Goal: Task Accomplishment & Management: Use online tool/utility

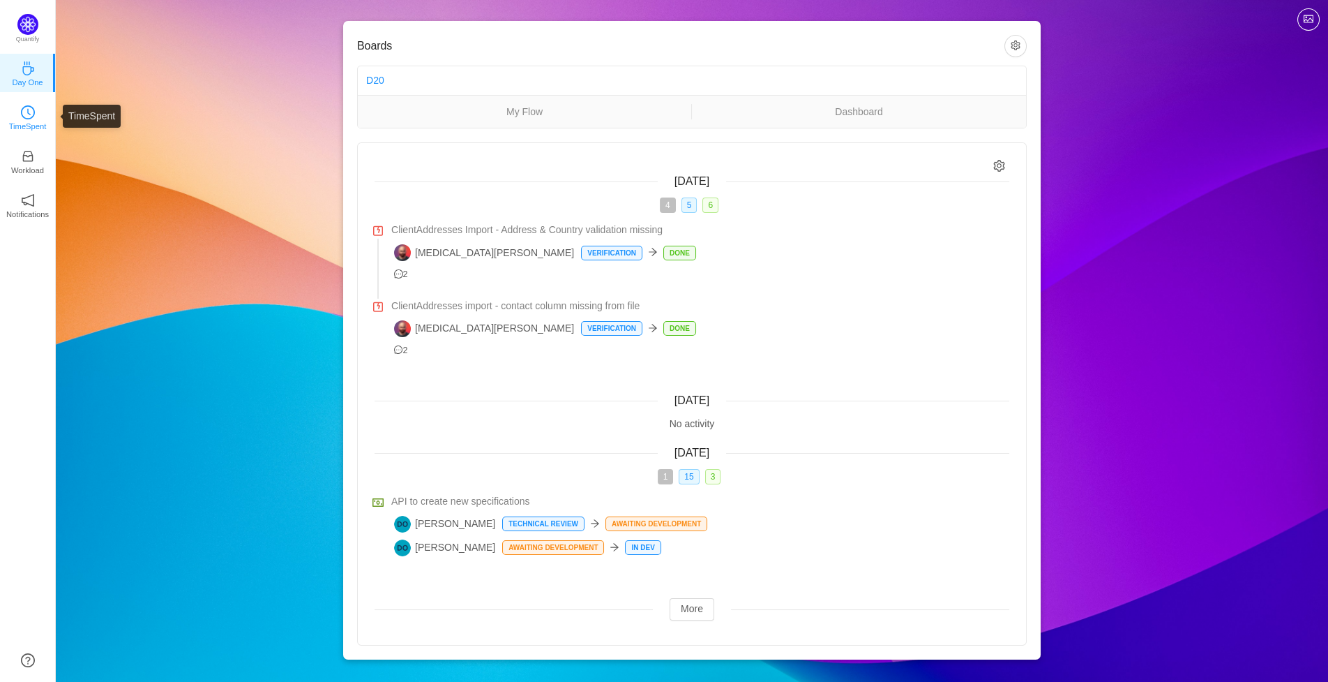
click at [36, 120] on p "TimeSpent" at bounding box center [28, 126] width 38 height 13
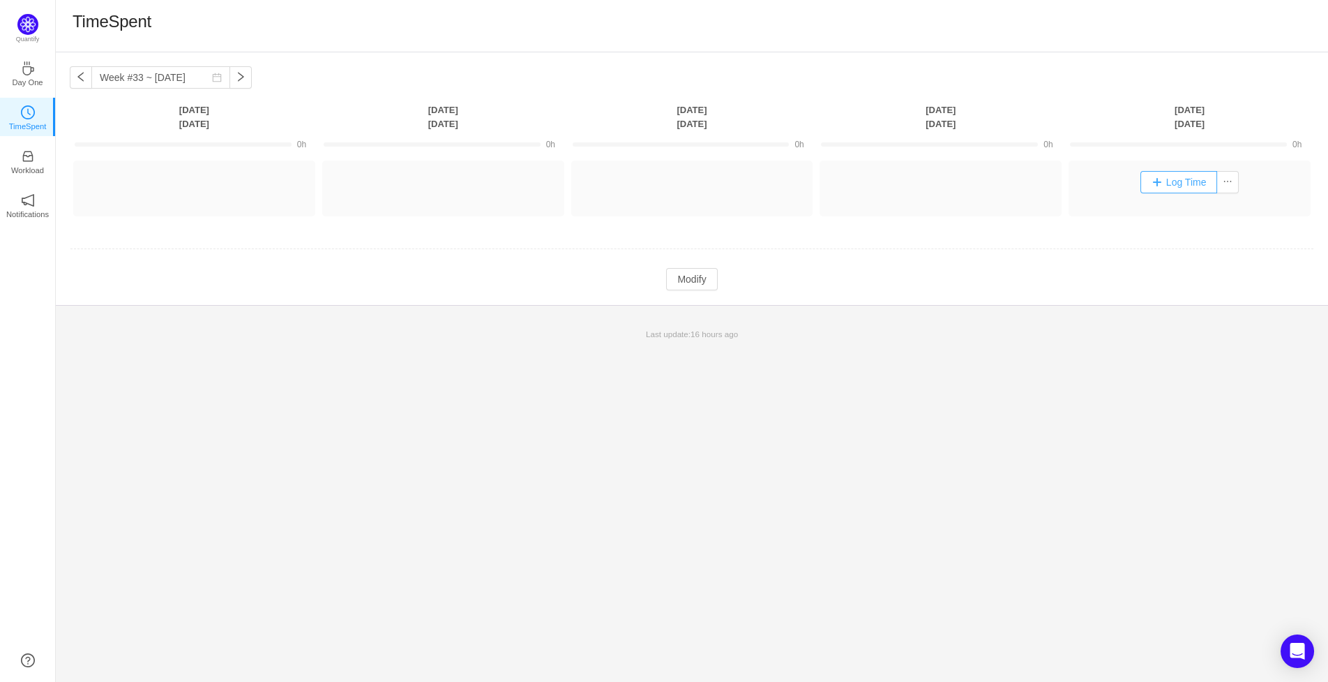
click at [1149, 179] on button "Log Time" at bounding box center [1179, 182] width 77 height 22
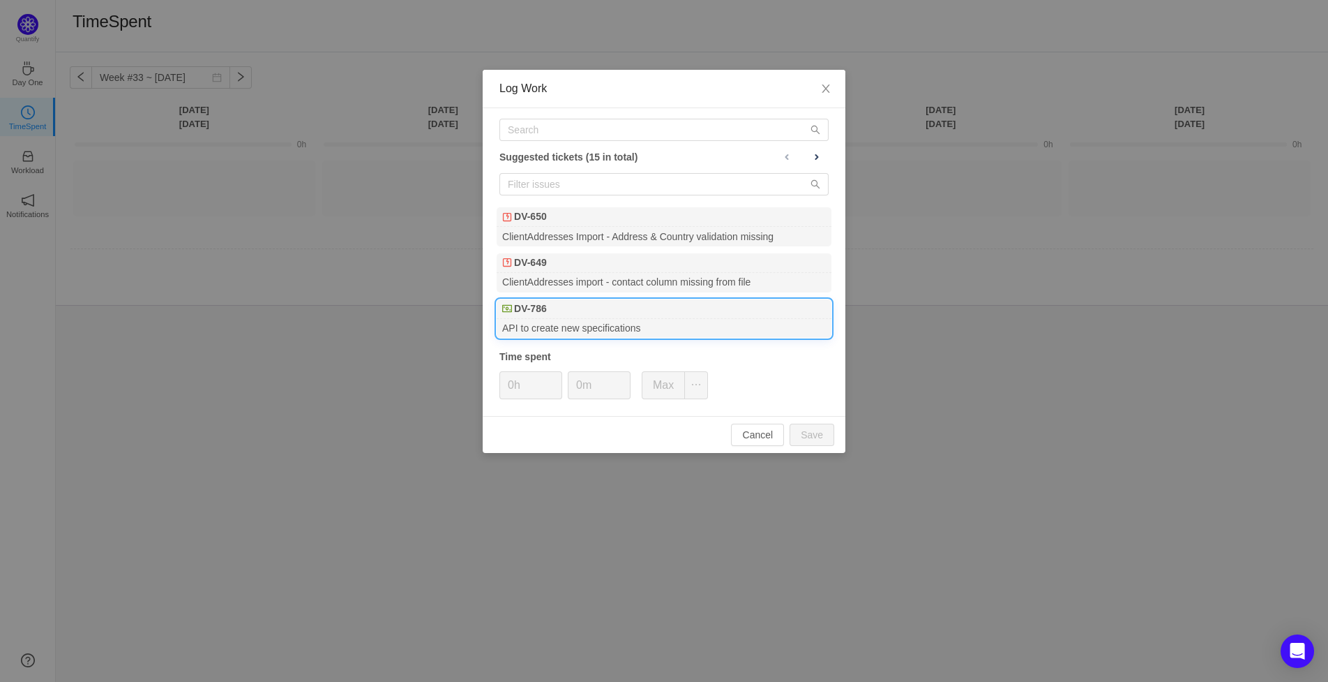
click at [625, 313] on div "DV-786" at bounding box center [664, 309] width 335 height 20
click at [803, 436] on button "Save" at bounding box center [812, 435] width 45 height 22
type input "0h"
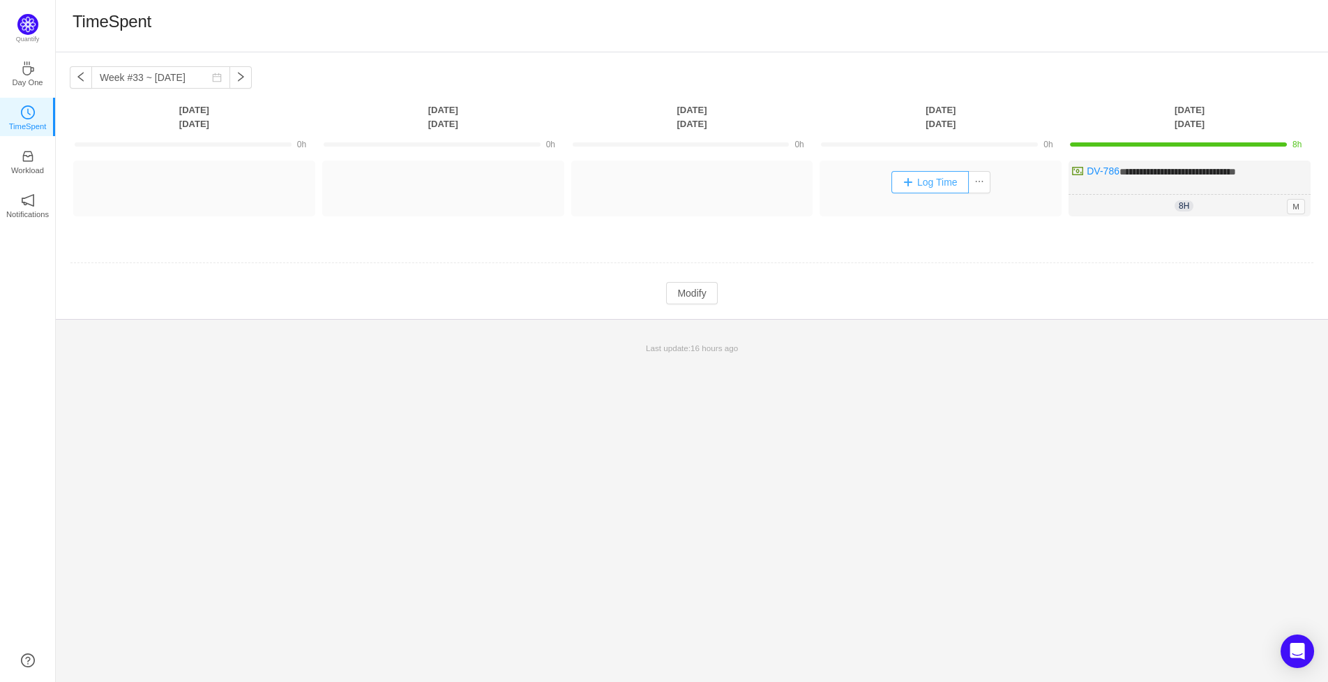
click at [941, 183] on button "Log Time" at bounding box center [930, 182] width 77 height 22
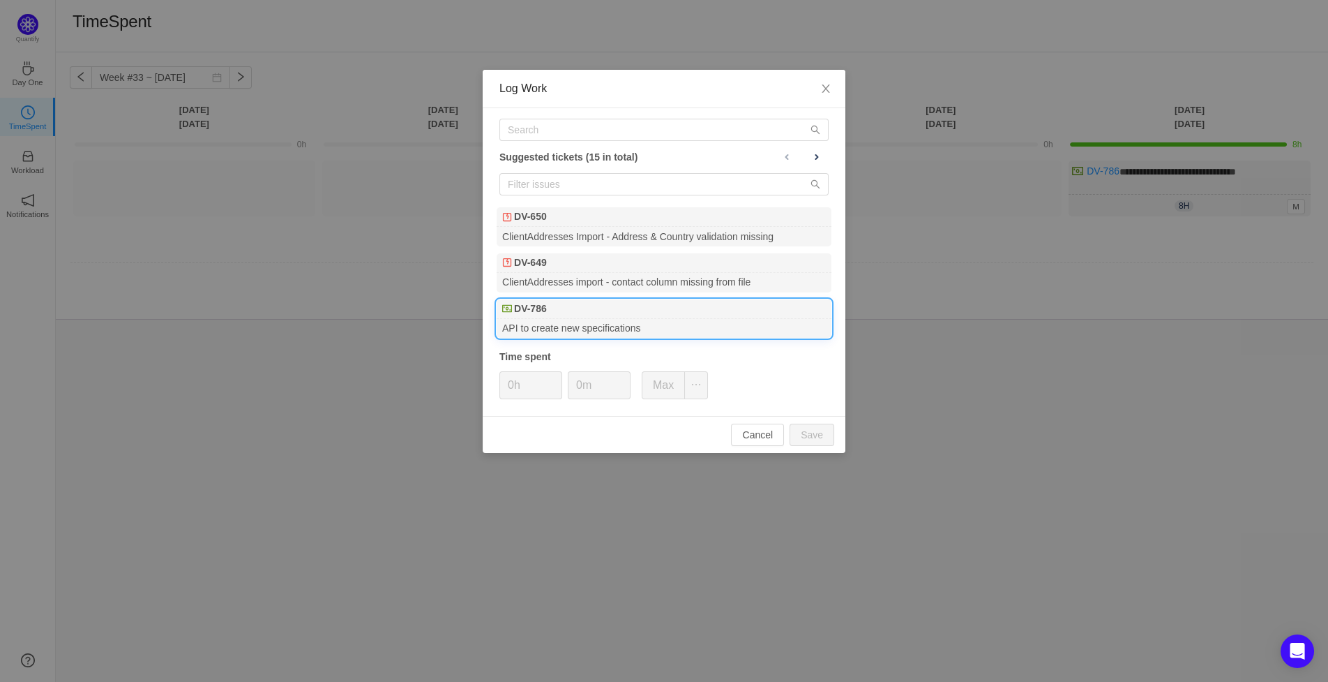
click at [657, 317] on div "DV-786" at bounding box center [664, 309] width 335 height 20
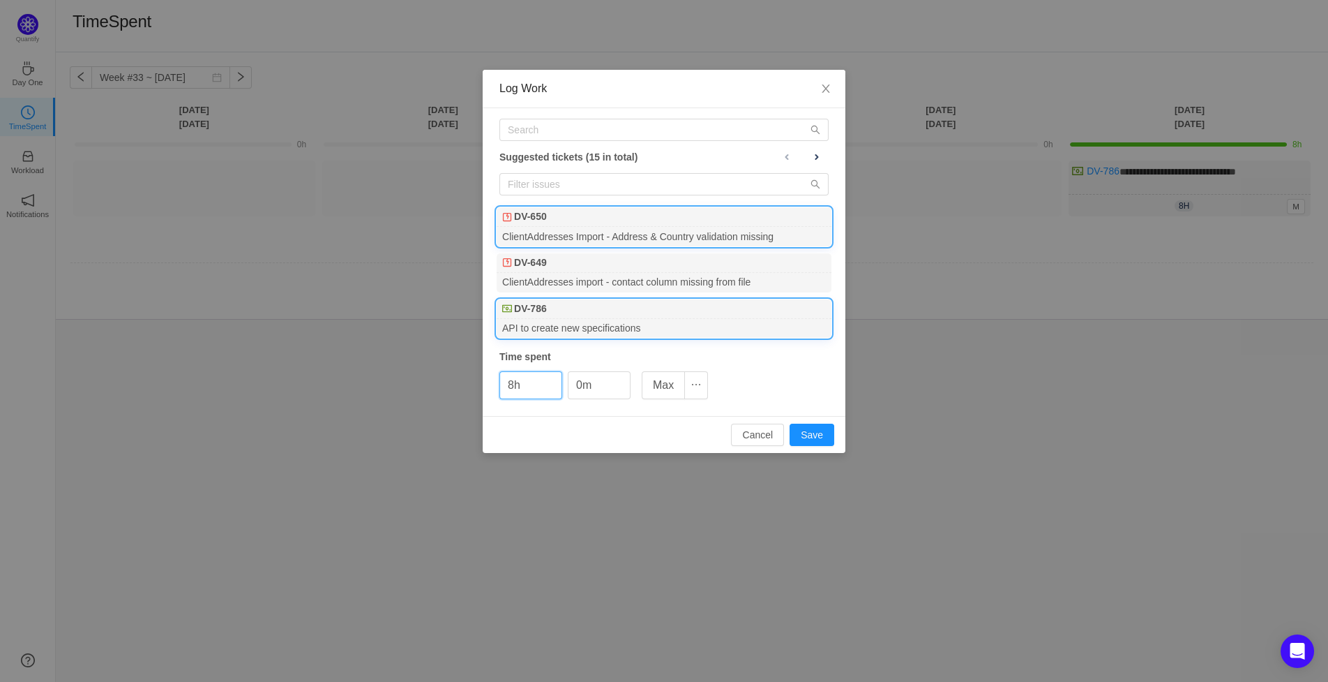
click at [574, 236] on div "ClientAddresses Import - Address & Country validation missing" at bounding box center [664, 236] width 335 height 19
click at [813, 433] on button "Save" at bounding box center [812, 435] width 45 height 22
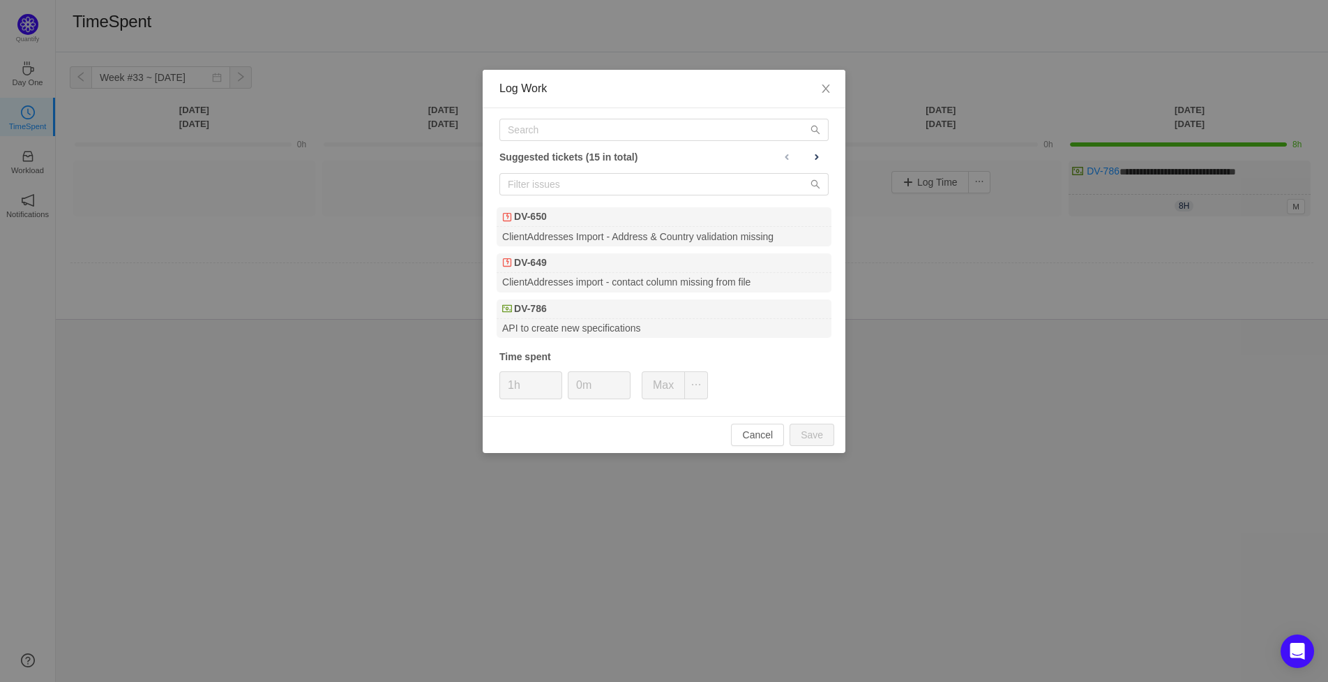
type input "0h"
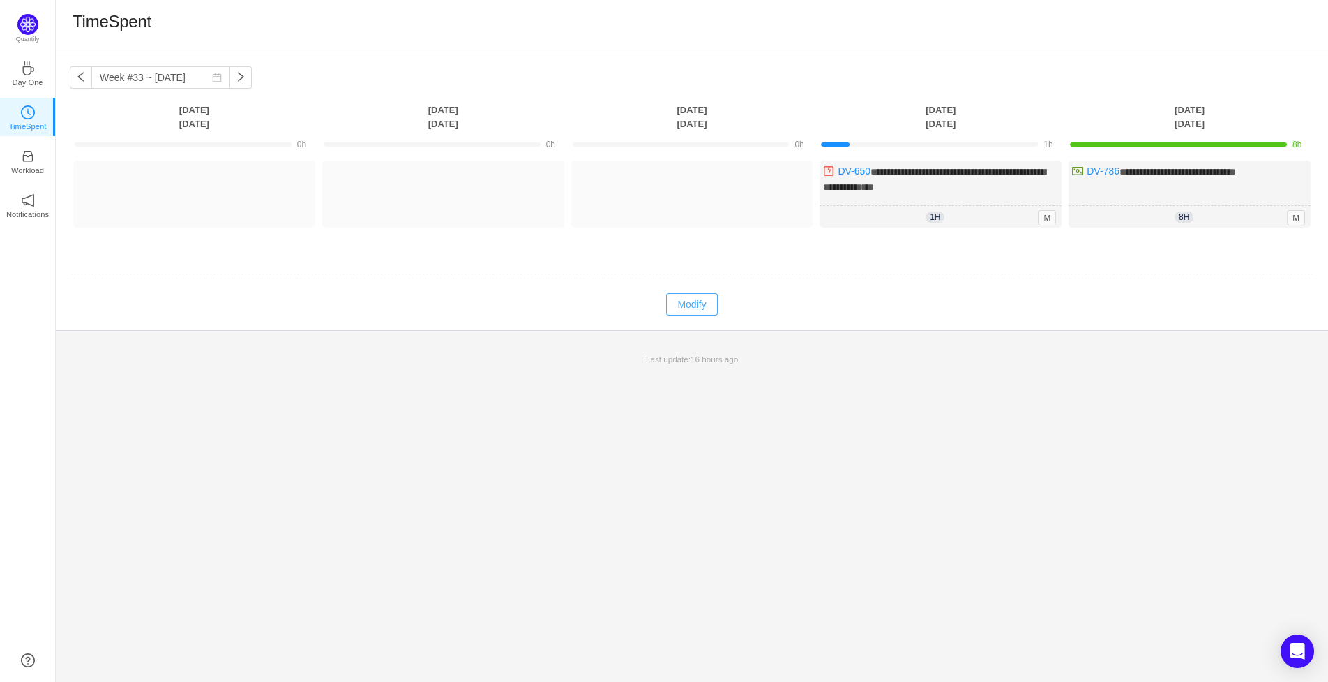
click at [689, 308] on button "Modify" at bounding box center [691, 304] width 51 height 22
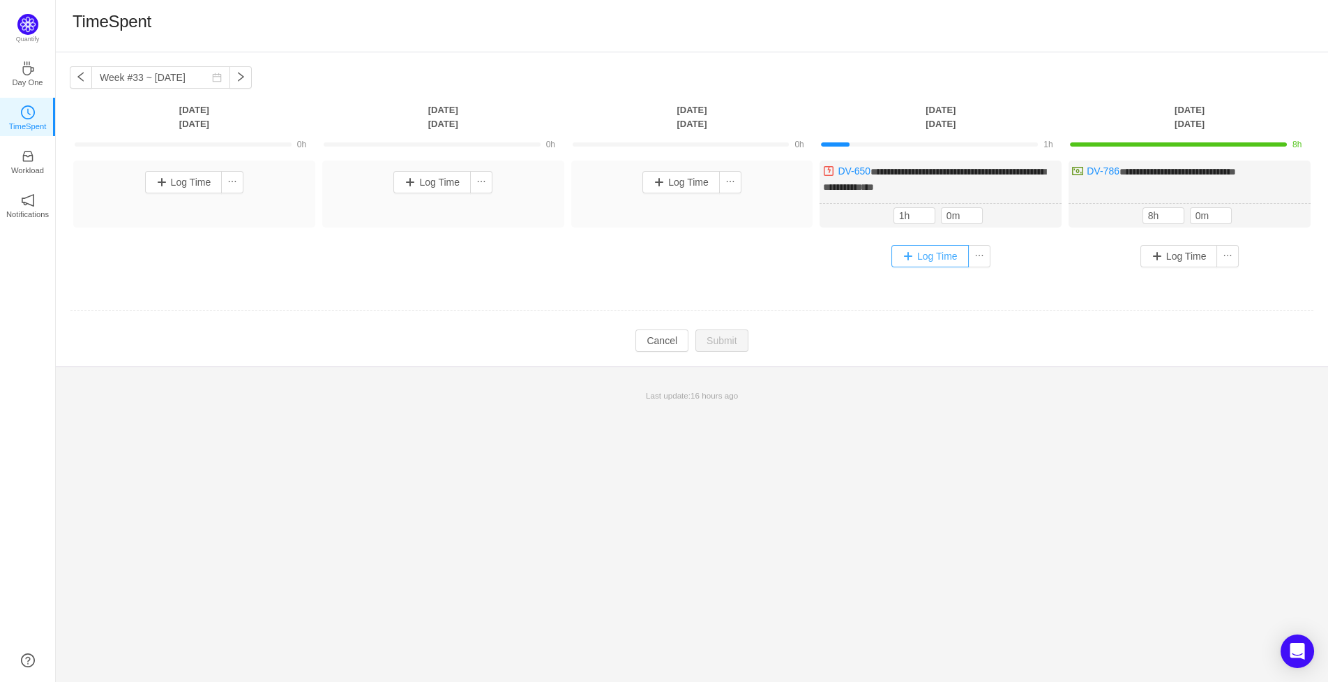
click at [936, 257] on button "Log Time" at bounding box center [930, 256] width 77 height 22
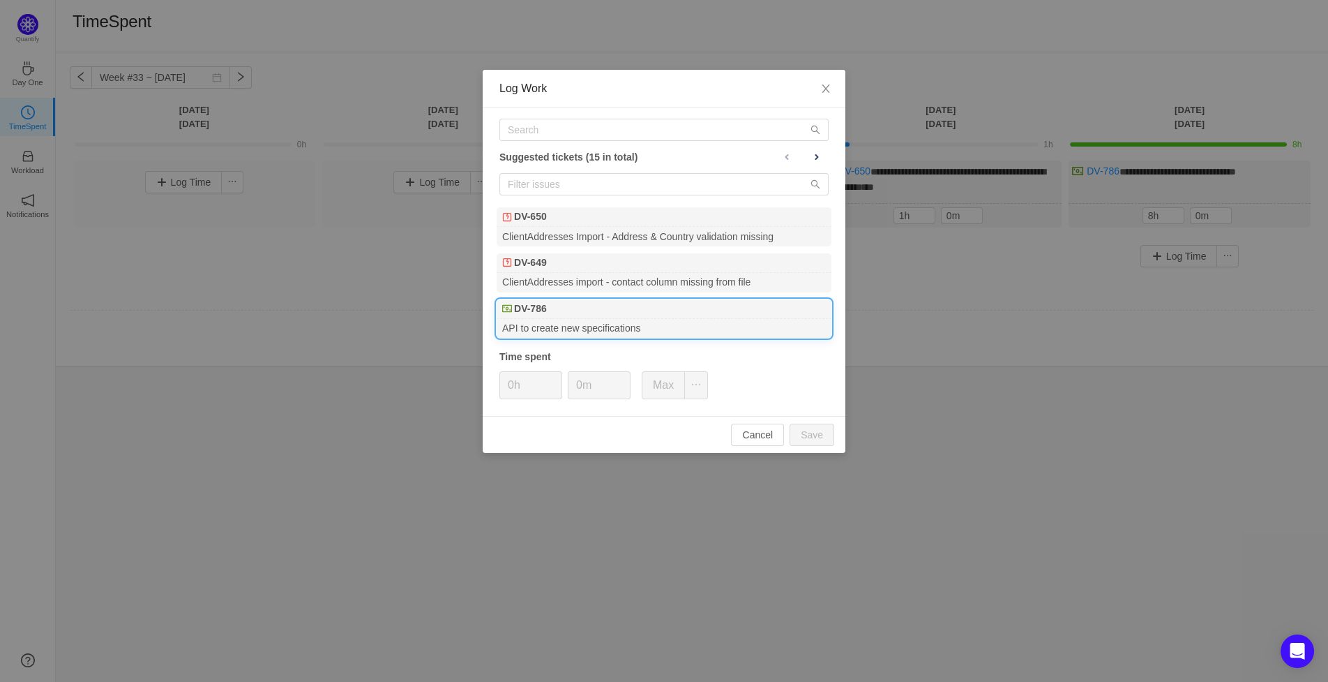
click at [569, 326] on div "API to create new specifications" at bounding box center [664, 328] width 335 height 19
click at [820, 439] on button "Save" at bounding box center [812, 435] width 45 height 22
type input "0h"
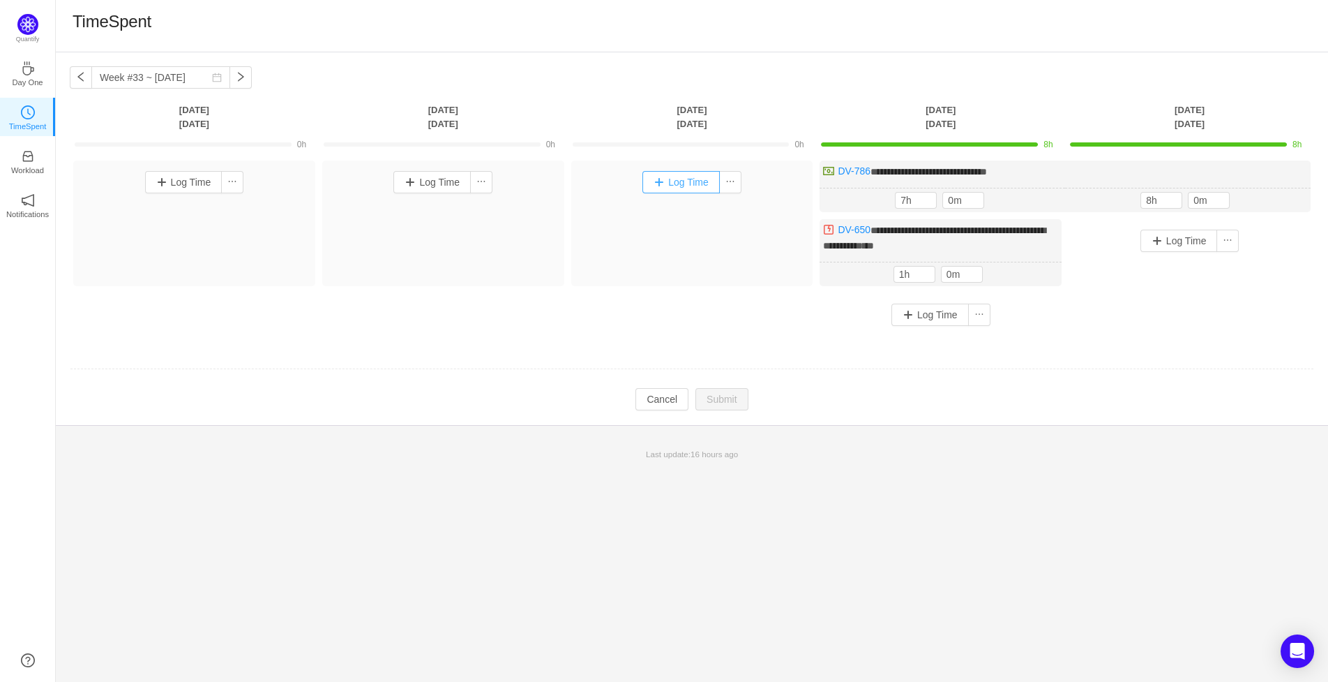
click at [678, 182] on button "Log Time" at bounding box center [681, 182] width 77 height 22
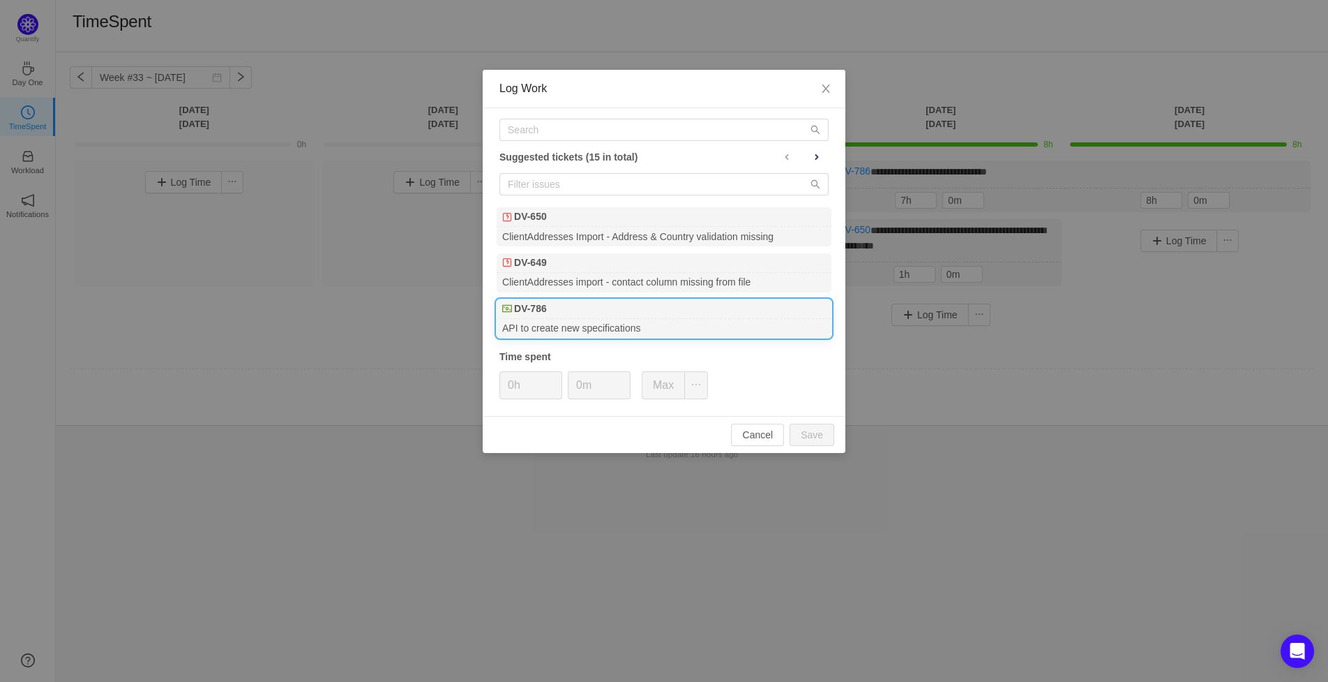
click at [602, 327] on div "API to create new specifications" at bounding box center [664, 328] width 335 height 19
click at [820, 433] on button "Save" at bounding box center [812, 435] width 45 height 22
type input "0h"
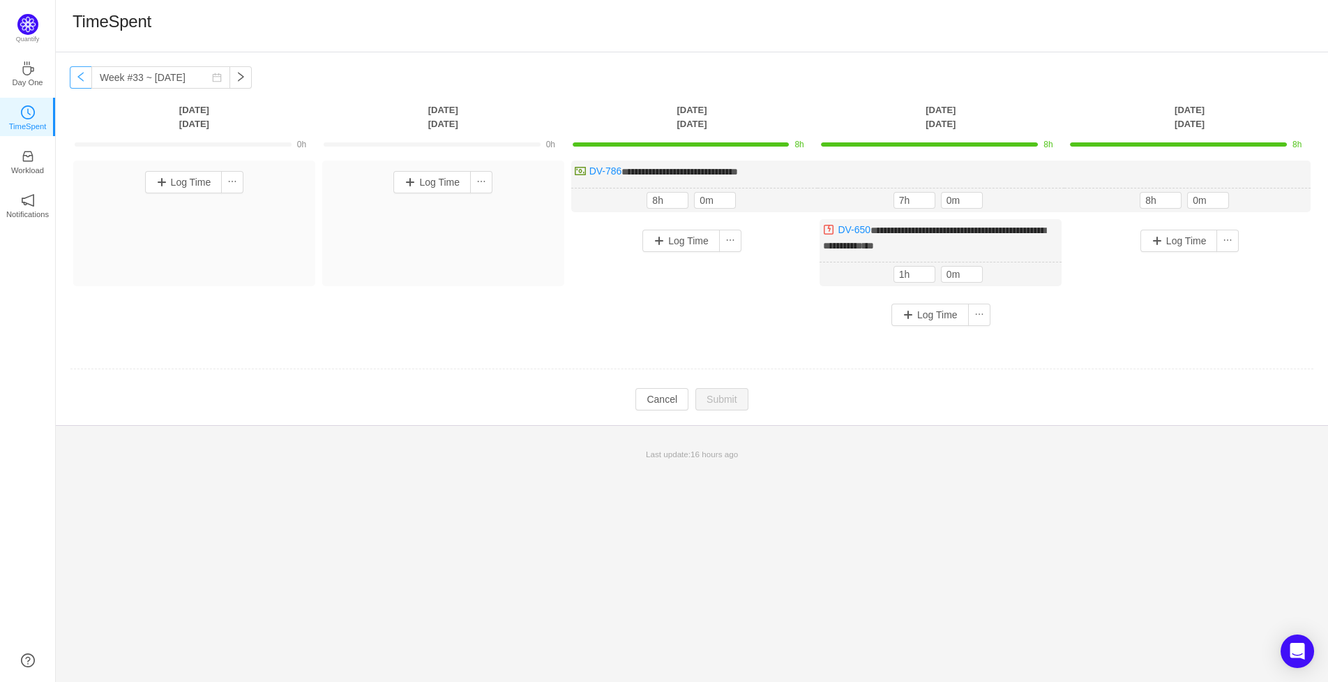
click at [82, 75] on button "button" at bounding box center [81, 77] width 22 height 22
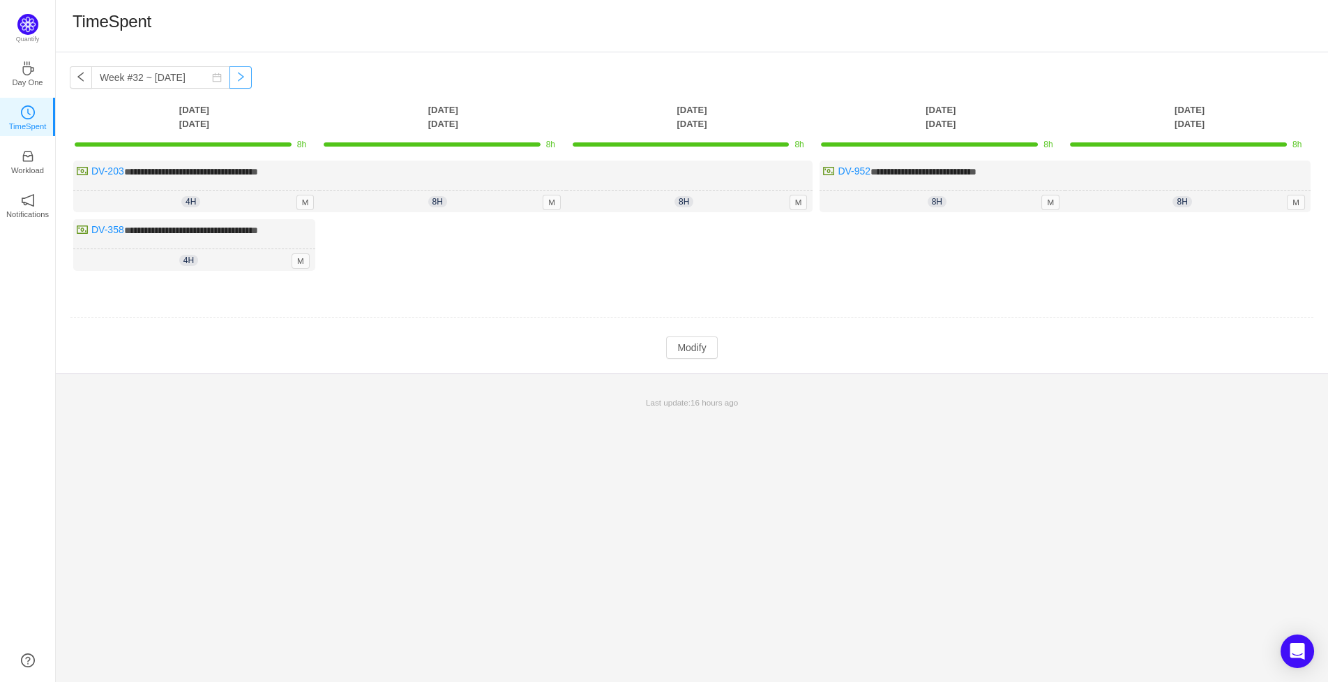
click at [234, 80] on button "button" at bounding box center [241, 77] width 22 height 22
type input "Week #33 ~ [DATE]"
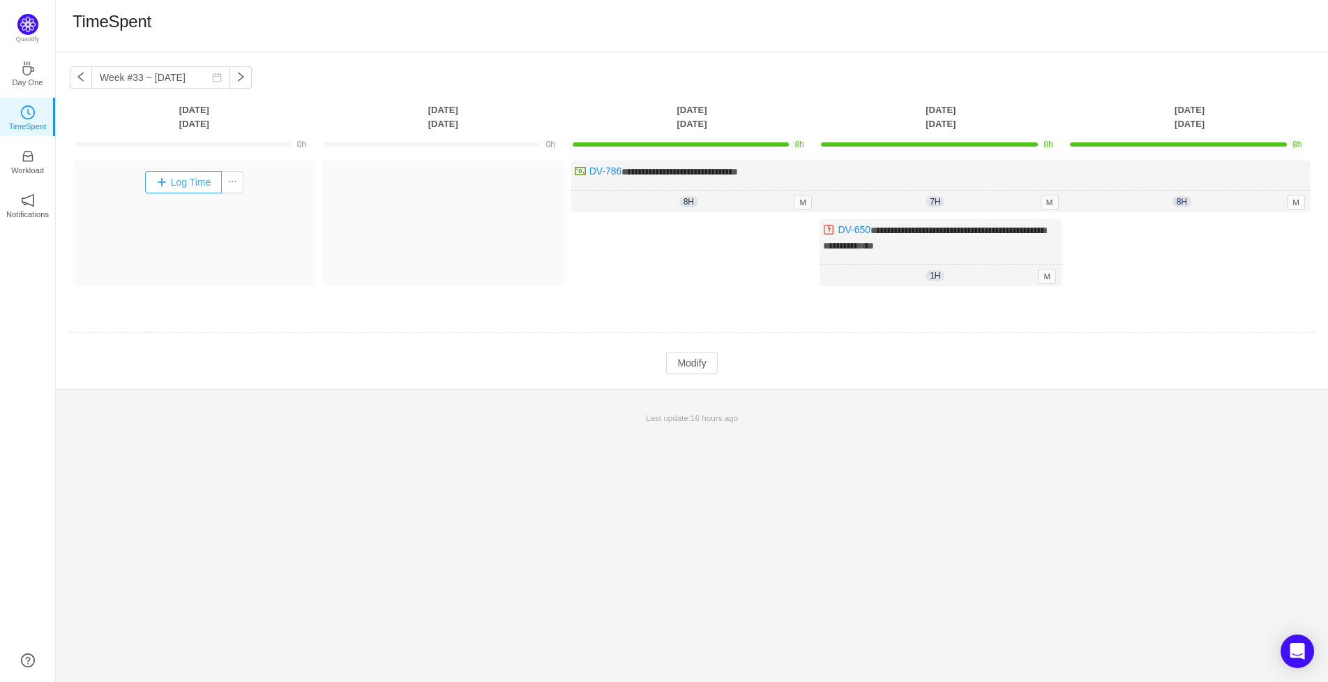
click at [185, 182] on button "Log Time" at bounding box center [183, 182] width 77 height 22
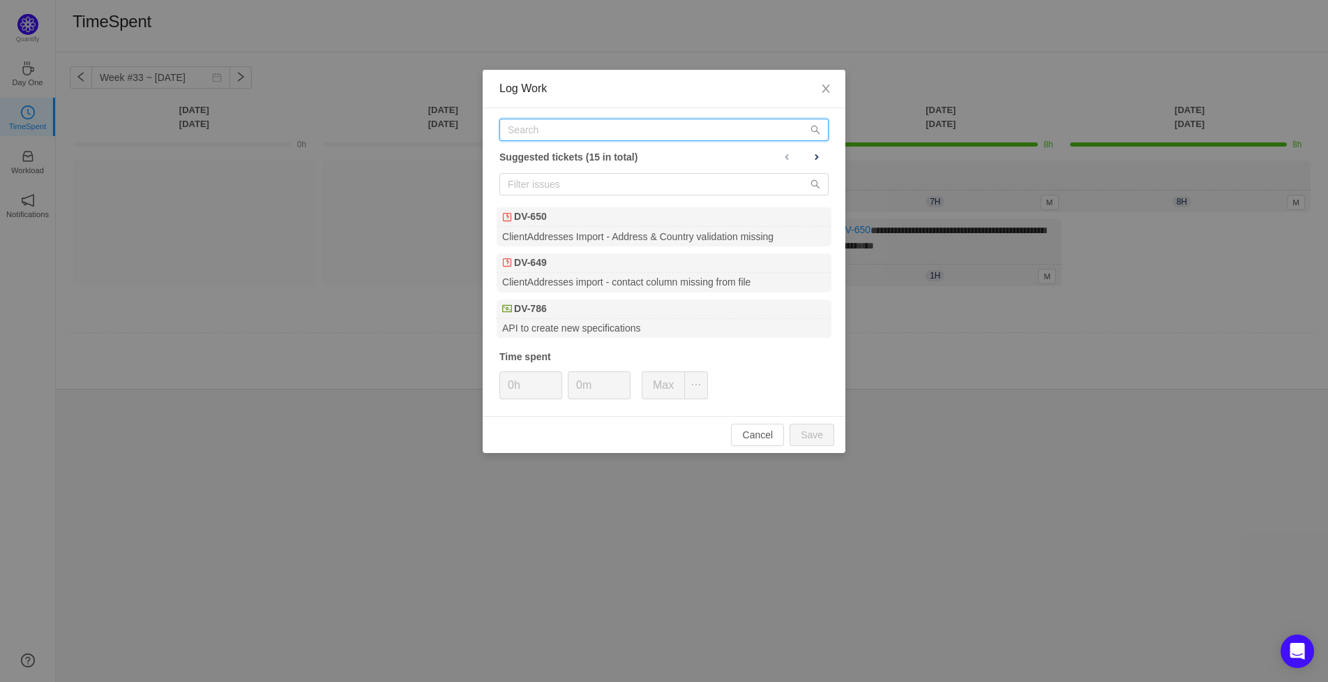
click at [595, 125] on input "text" at bounding box center [664, 130] width 329 height 22
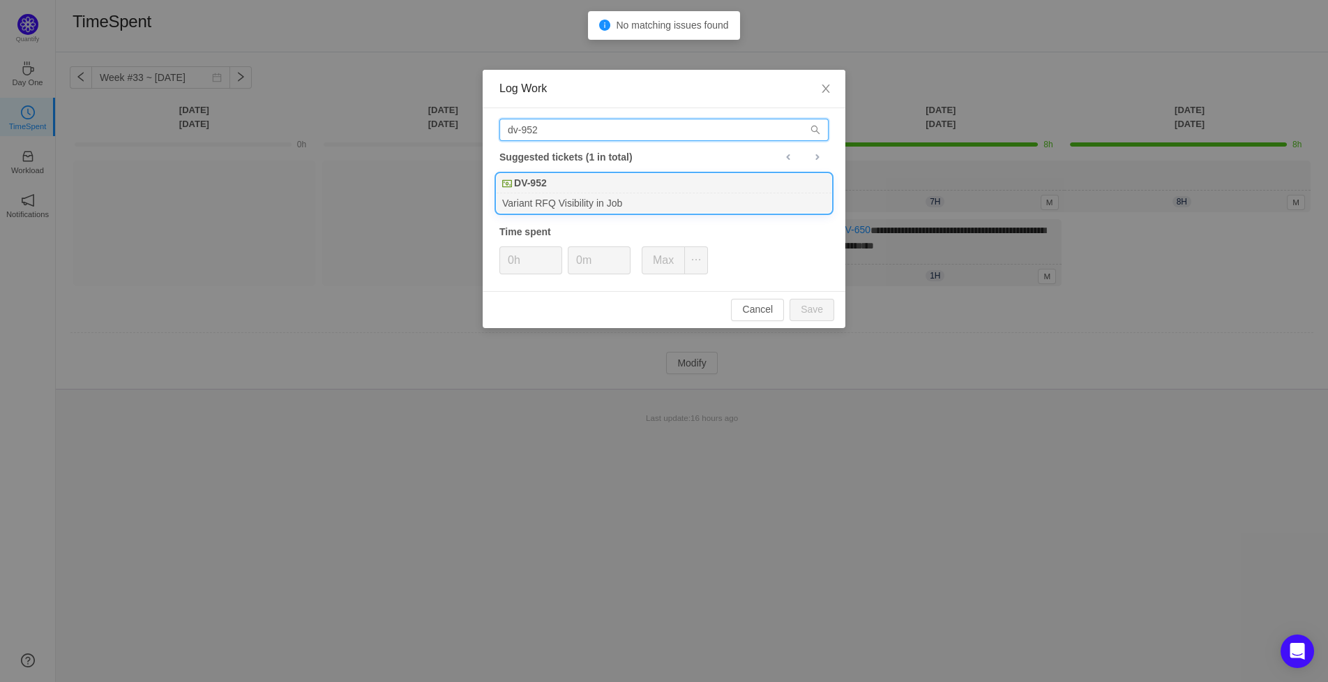
type input "dv-952"
click at [587, 195] on div "Variant RFQ Visibility in Job" at bounding box center [664, 202] width 335 height 19
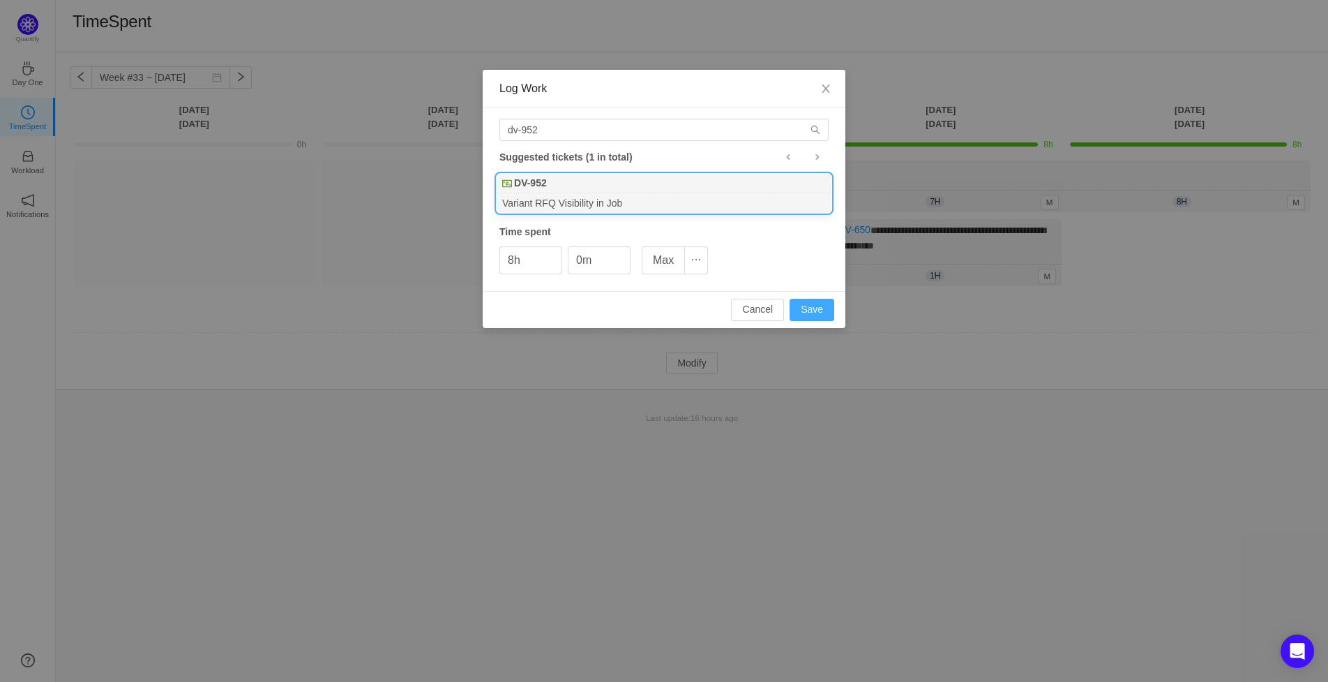
click at [823, 305] on button "Save" at bounding box center [812, 310] width 45 height 22
type input "0h"
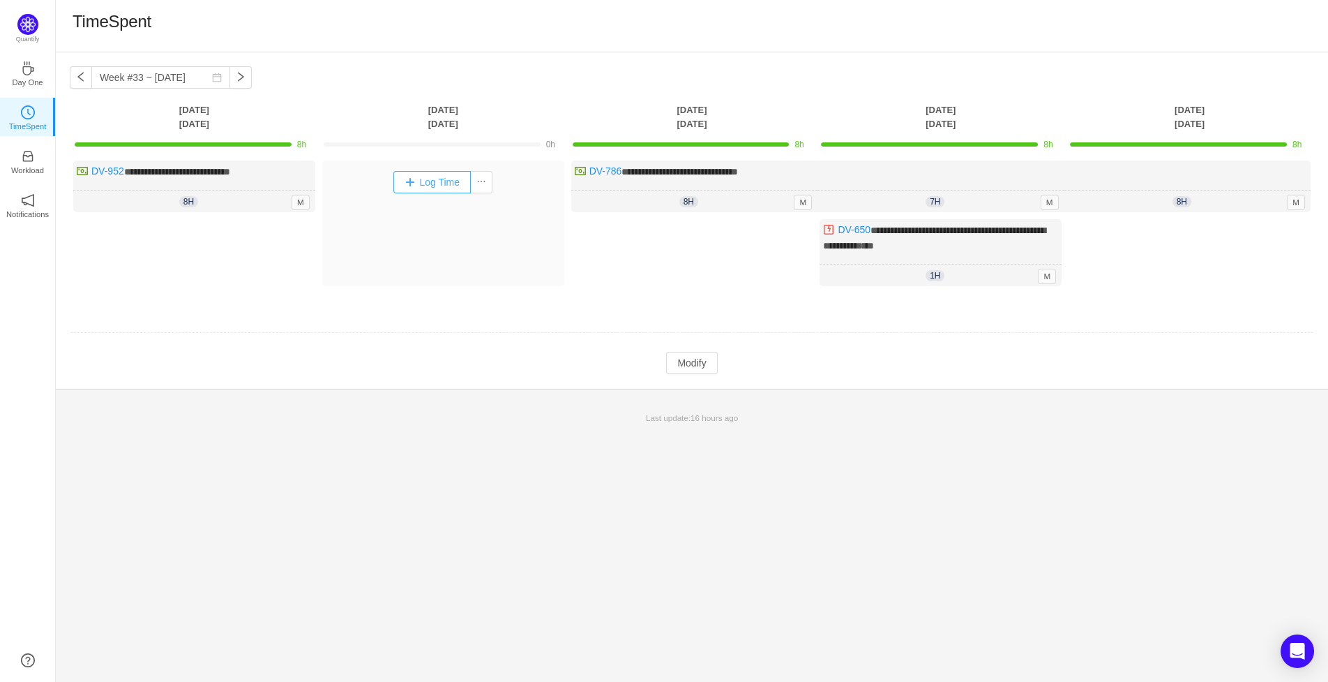
click at [450, 188] on button "Log Time" at bounding box center [432, 182] width 77 height 22
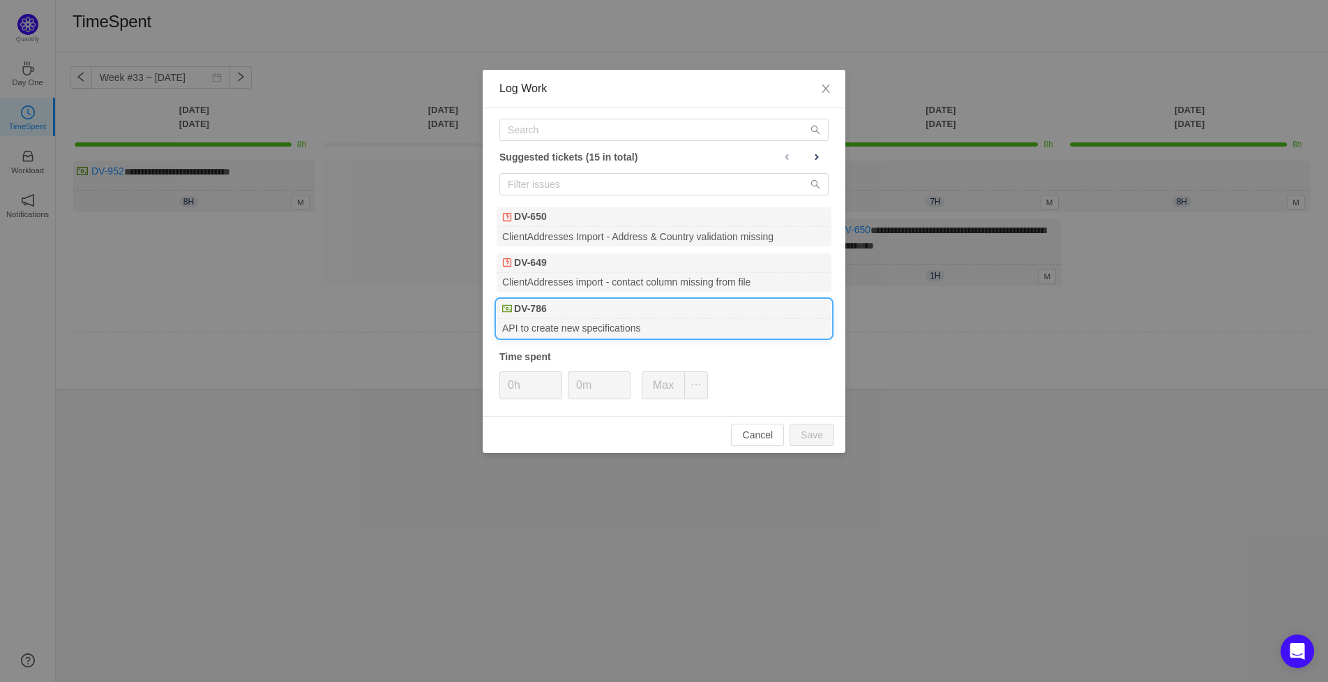
click at [553, 315] on div "DV-786" at bounding box center [664, 309] width 335 height 20
click at [814, 433] on button "Save" at bounding box center [812, 435] width 45 height 22
type input "0h"
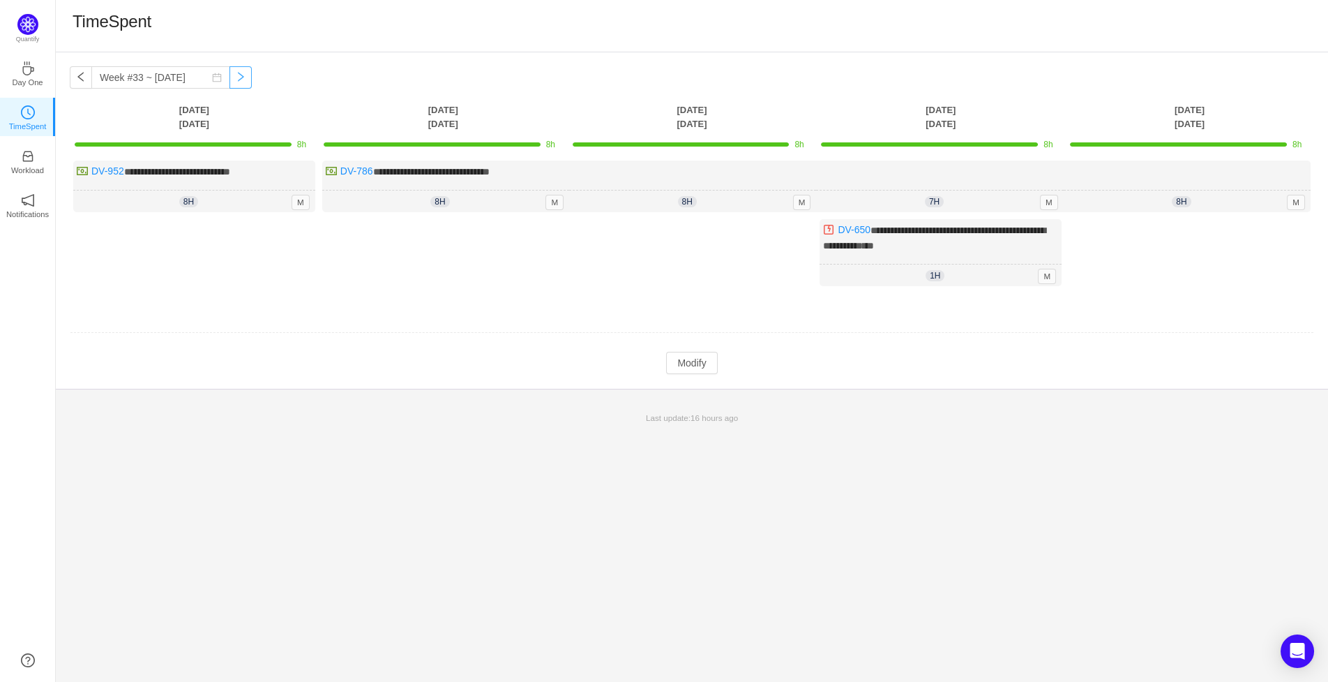
click at [236, 79] on button "button" at bounding box center [241, 77] width 22 height 22
type input "Week #33 ~ [DATE]"
click at [232, 81] on button "button" at bounding box center [241, 77] width 22 height 22
